Goal: Information Seeking & Learning: Learn about a topic

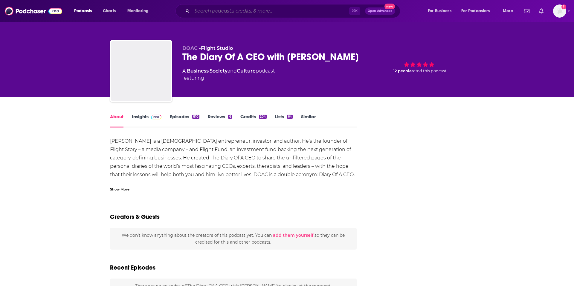
click at [236, 13] on input "Search podcasts, credits, & more..." at bounding box center [270, 11] width 157 height 10
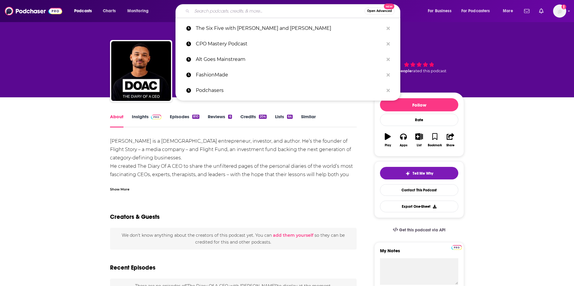
paste input "The Influence Factor Podcast"
type input "The Influence Factor Podcast"
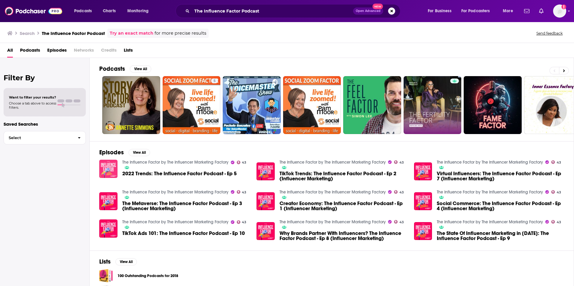
click at [110, 165] on img "2022 Trends: The Influence Factor Podcast - Ep 5" at bounding box center [108, 169] width 18 height 18
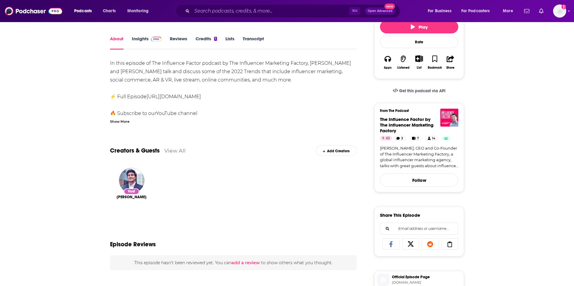
scroll to position [56, 0]
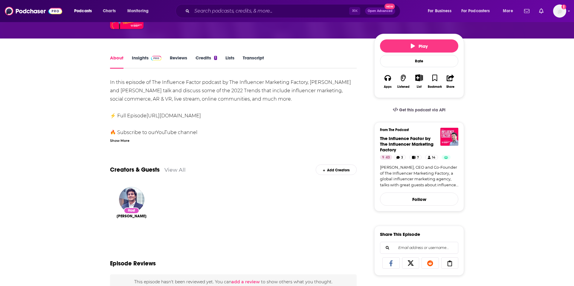
click at [140, 59] on link "Insights" at bounding box center [147, 62] width 30 height 14
